Goal: Navigation & Orientation: Find specific page/section

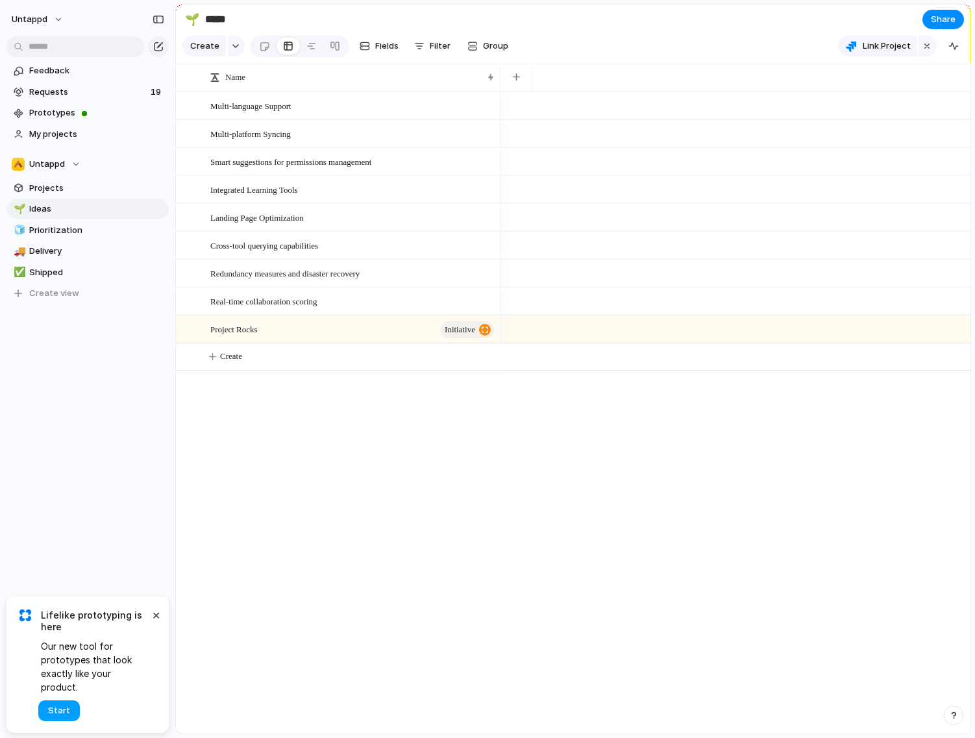
click at [62, 714] on span "Start" at bounding box center [59, 710] width 22 height 13
click at [349, 544] on div "Multi-language Support Multi-platform Syncing Smart suggestions for permissions…" at bounding box center [573, 413] width 795 height 642
click at [479, 551] on div "Multi-language Support Multi-platform Syncing Smart suggestions for permissions…" at bounding box center [573, 413] width 795 height 642
click at [103, 404] on div "Feedback Requests 19 Prototypes My projects Untappd Projects 🌱 Ideas 🧊 Prioriti…" at bounding box center [87, 204] width 175 height 408
click at [346, 503] on div "Multi-language Support Multi-platform Syncing Smart suggestions for permissions…" at bounding box center [573, 413] width 795 height 642
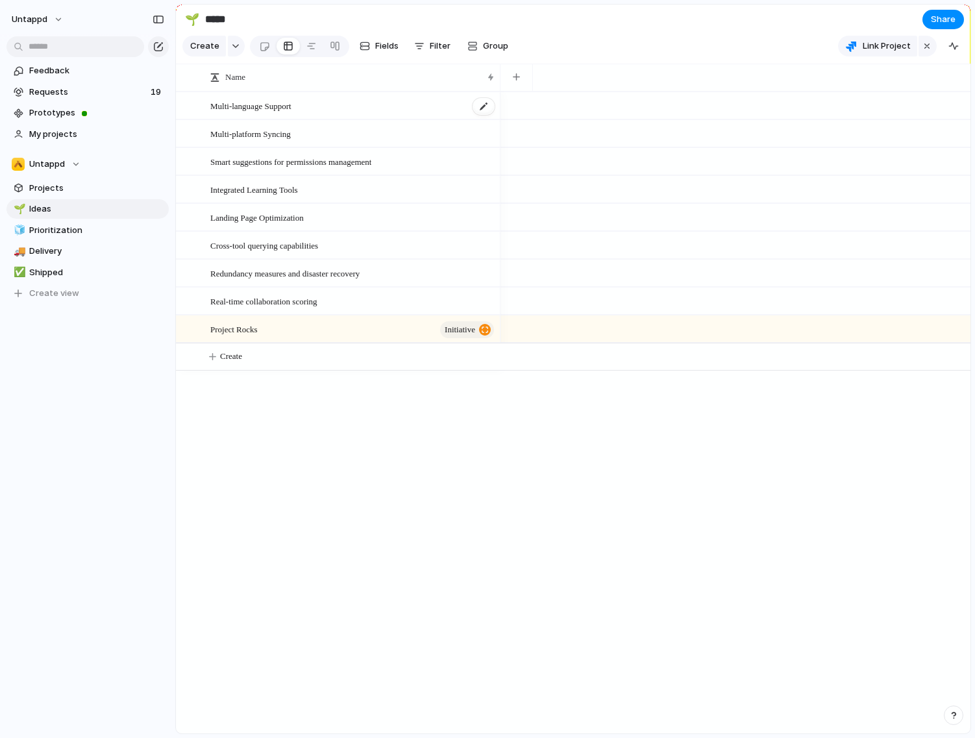
click at [345, 119] on div "Multi-language Support" at bounding box center [353, 106] width 286 height 27
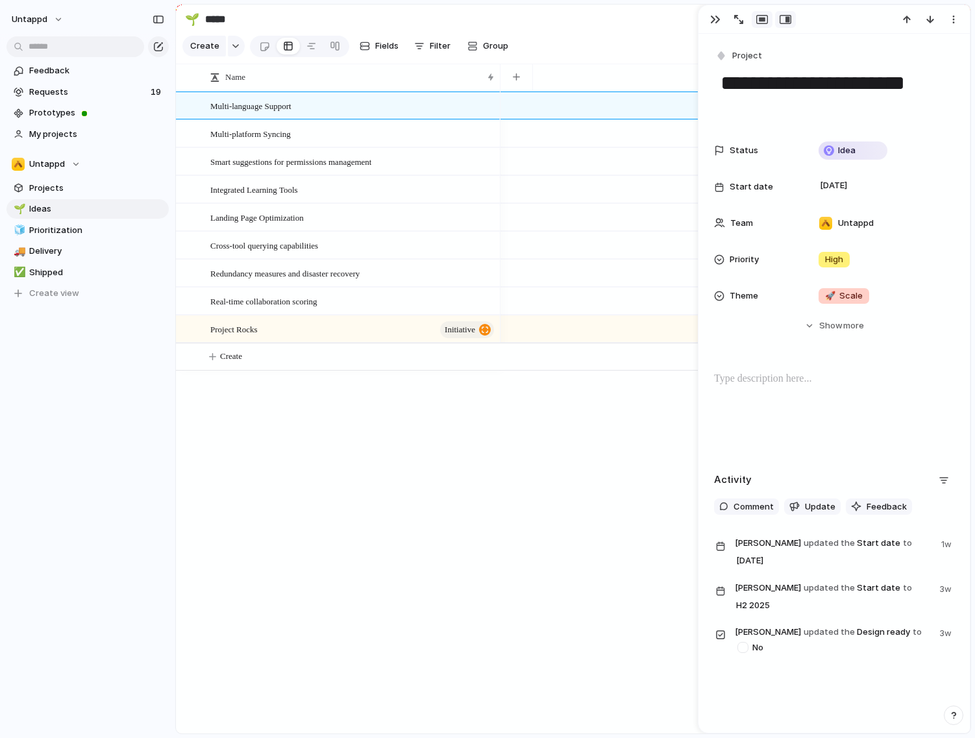
click at [764, 17] on div "button" at bounding box center [762, 19] width 12 height 10
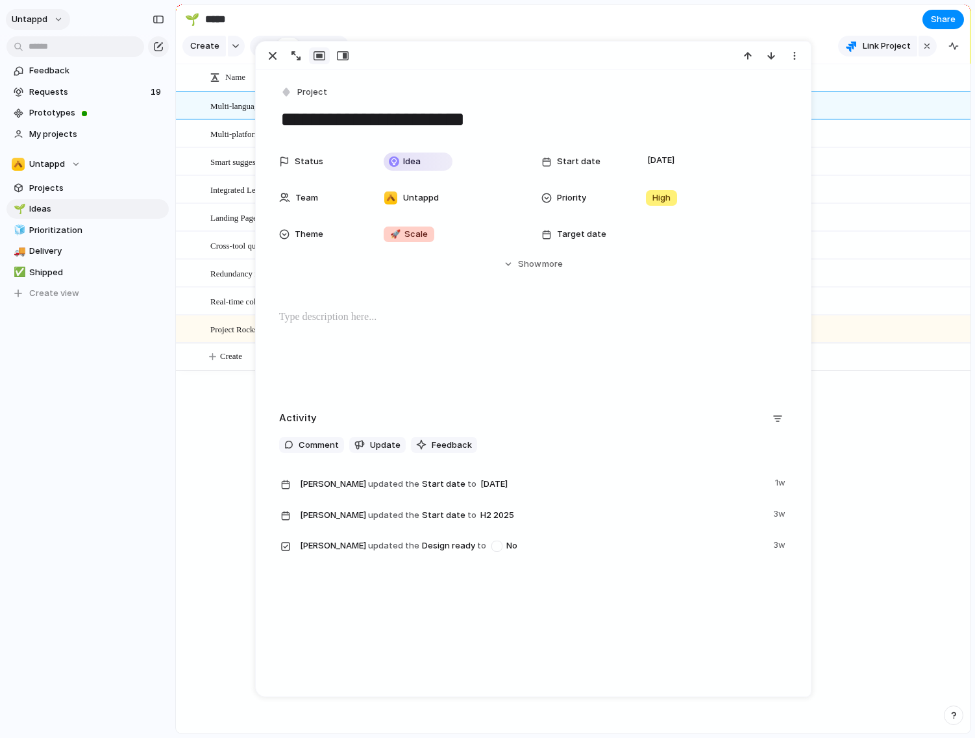
click at [55, 21] on button "Untappd" at bounding box center [38, 19] width 64 height 21
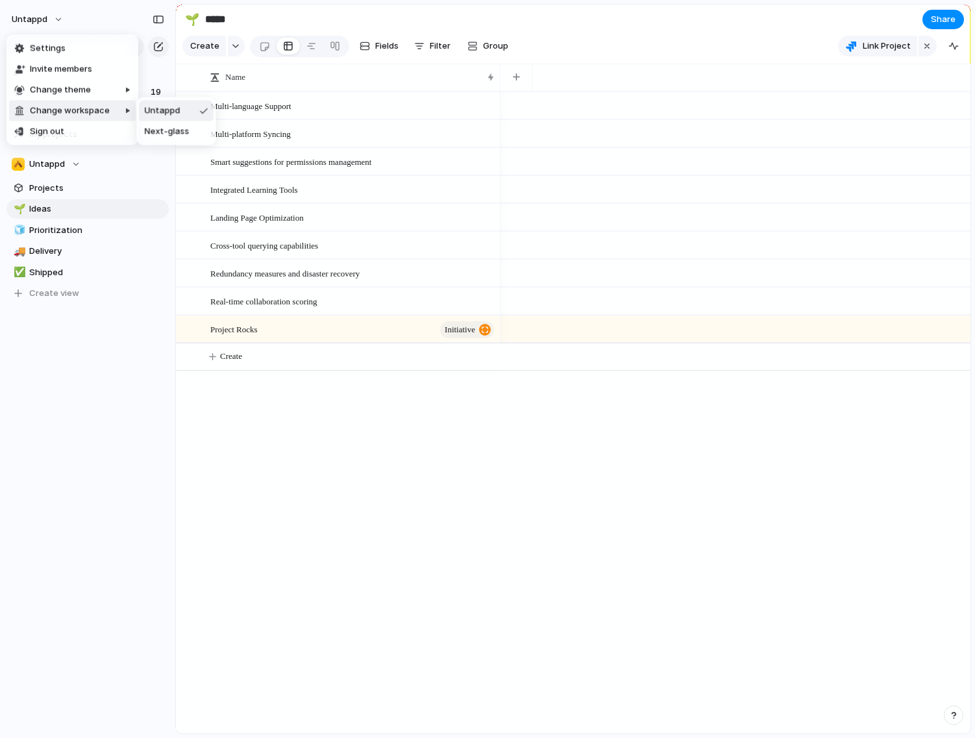
click at [656, 19] on div "Settings Invite members Change theme Change workspace Sign out" at bounding box center [487, 369] width 975 height 738
click at [641, 24] on section "🌱 ***** Share" at bounding box center [573, 19] width 795 height 29
click at [632, 31] on section "🌱 ***** Share" at bounding box center [573, 19] width 795 height 29
click at [37, 26] on button "Untappd" at bounding box center [38, 19] width 64 height 21
click at [416, 514] on div "Settings Invite members Change theme Change workspace Sign out" at bounding box center [487, 369] width 975 height 738
